Goal: Task Accomplishment & Management: Use online tool/utility

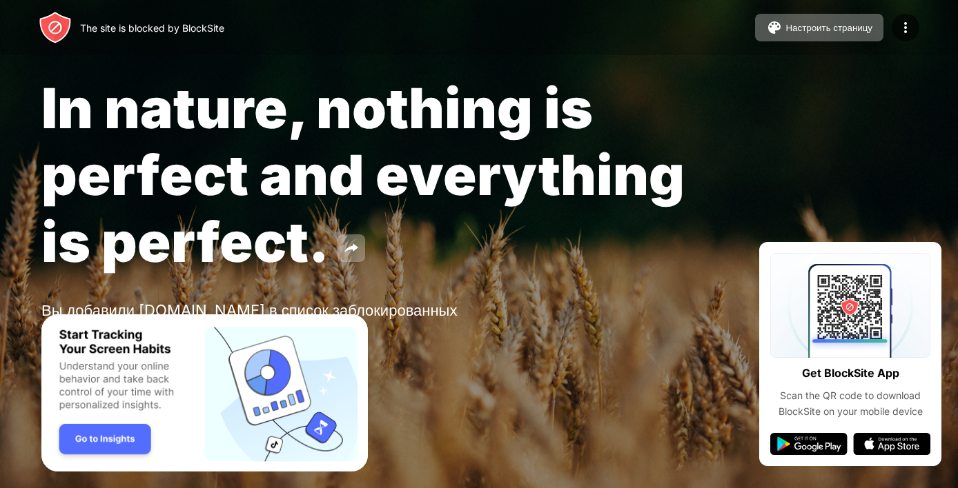
click at [686, 368] on div "Unlock now" at bounding box center [478, 367] width 875 height 28
